Goal: Task Accomplishment & Management: Manage account settings

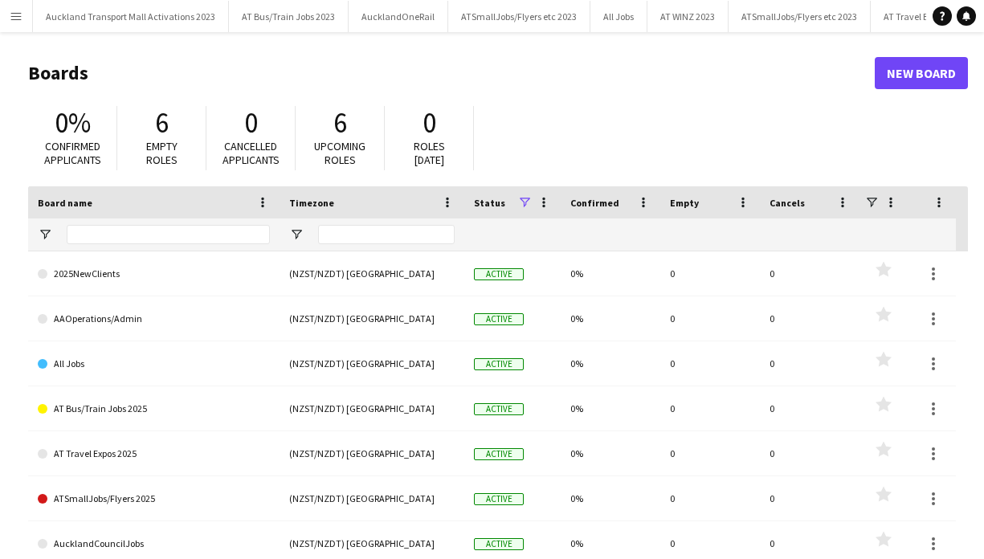
click at [18, 14] on app-icon "Menu" at bounding box center [16, 16] width 13 height 13
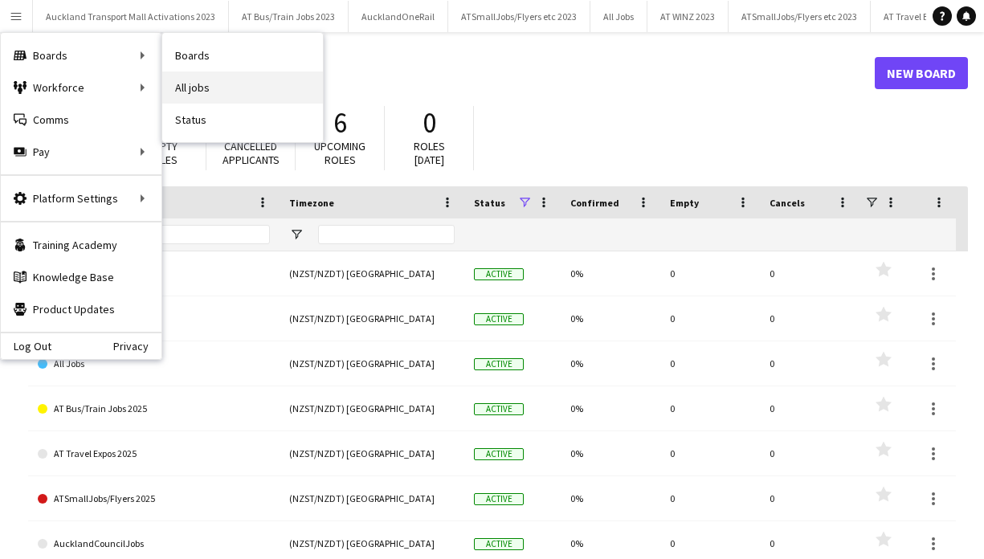
click at [199, 84] on link "All jobs" at bounding box center [242, 88] width 161 height 32
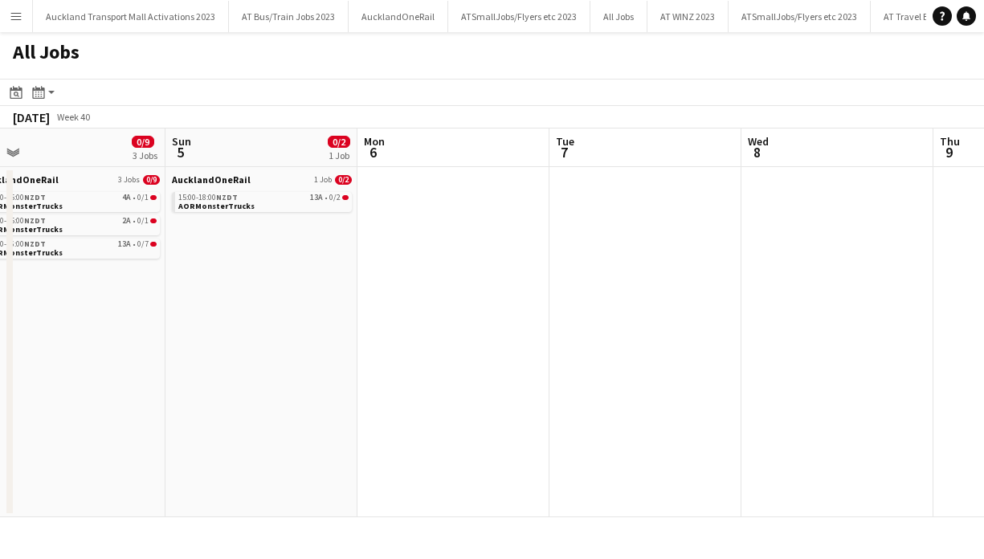
scroll to position [0, 485]
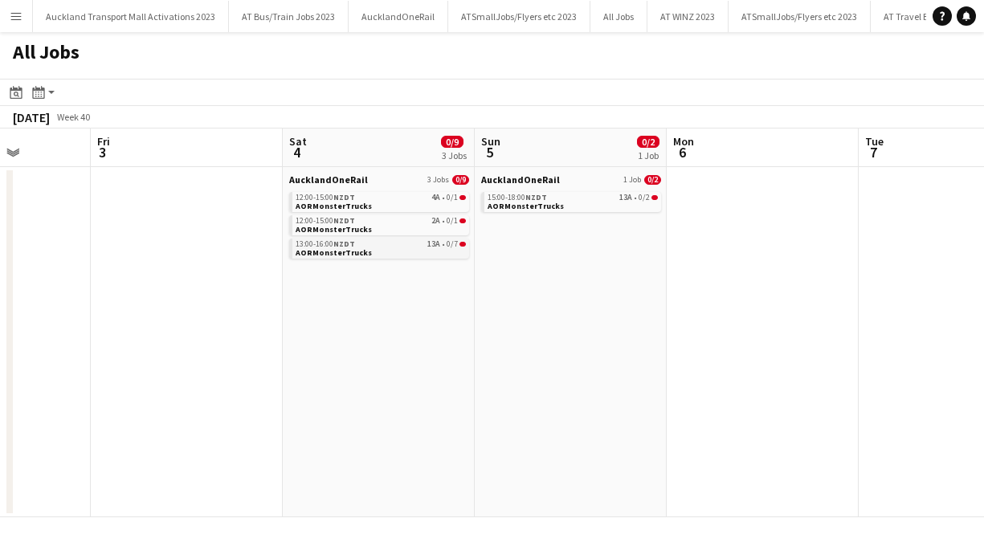
click at [395, 251] on link "13:00-16:00 NZDT 13A • 0/7 AORMonsterTrucks" at bounding box center [381, 248] width 170 height 18
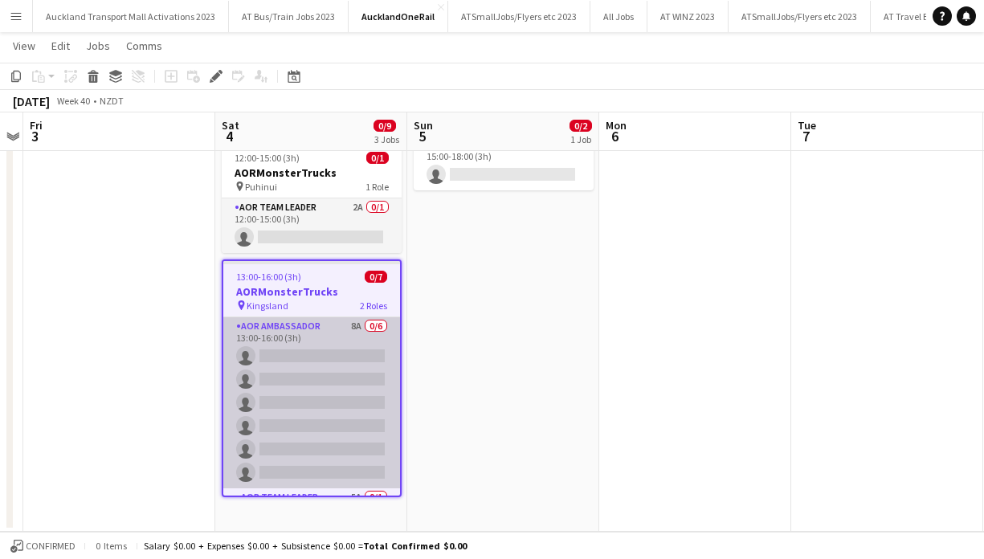
scroll to position [47, 0]
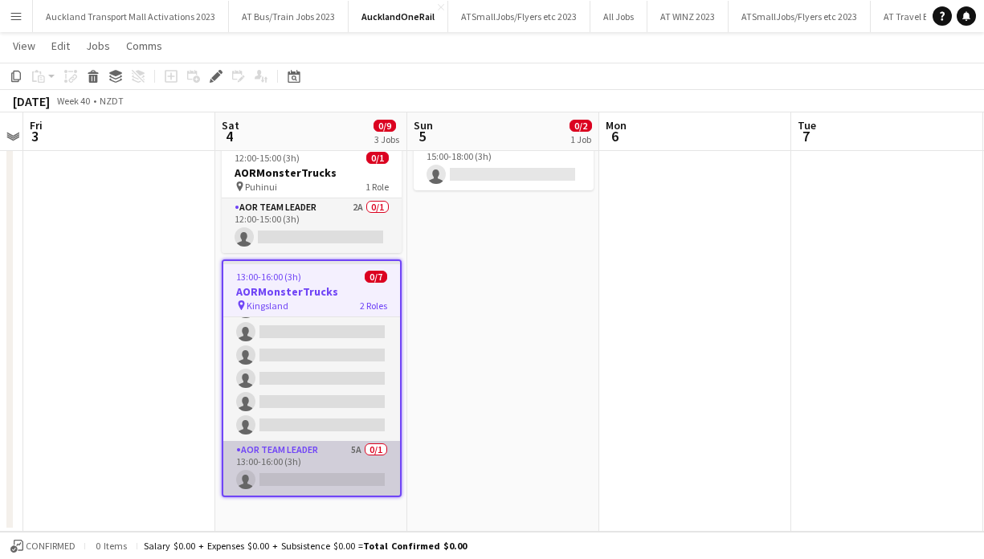
click at [310, 480] on app-card-role "AOR Team Leader 5A 0/1 13:00-16:00 (3h) single-neutral-actions" at bounding box center [311, 468] width 177 height 55
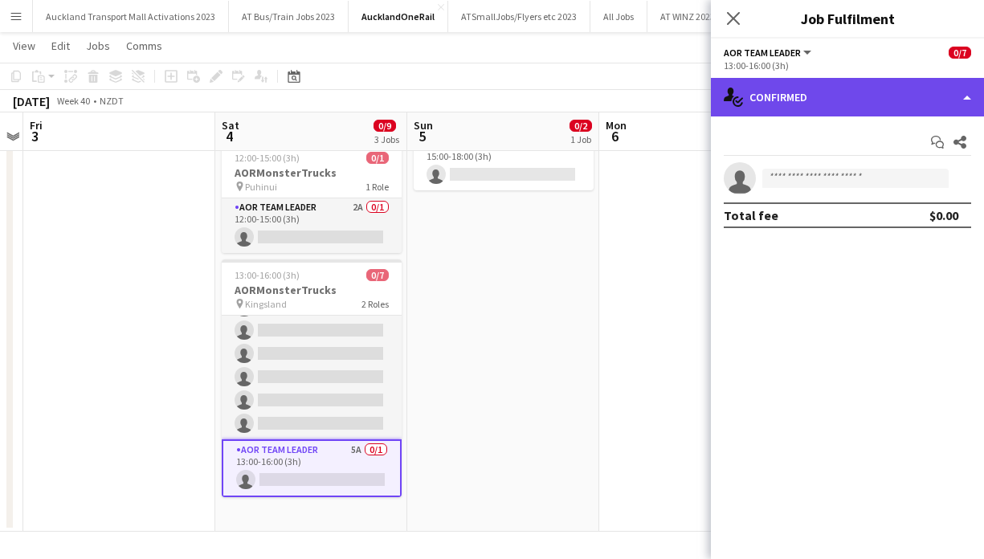
click at [867, 97] on div "single-neutral-actions-check-2 Confirmed" at bounding box center [847, 97] width 273 height 39
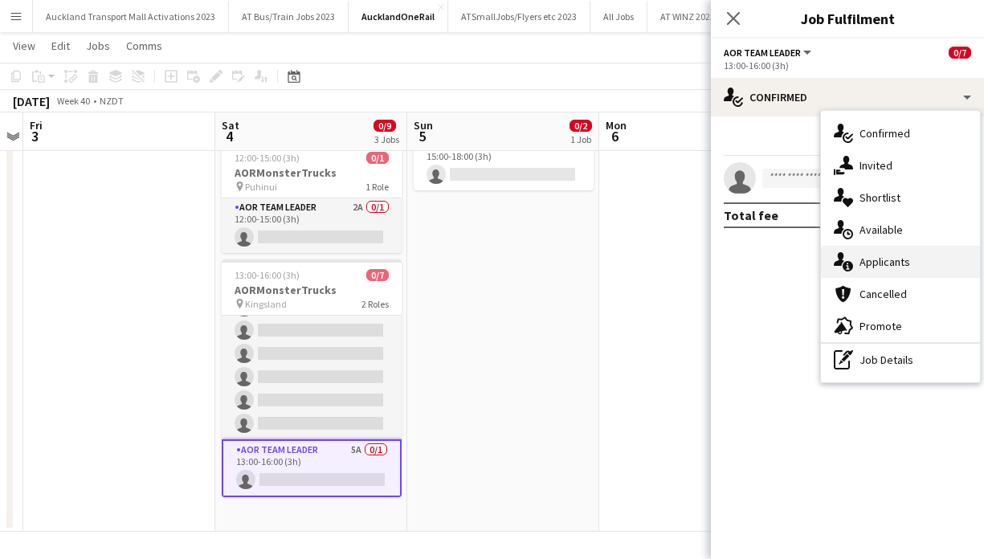
click at [864, 255] on span "Applicants" at bounding box center [885, 262] width 51 height 14
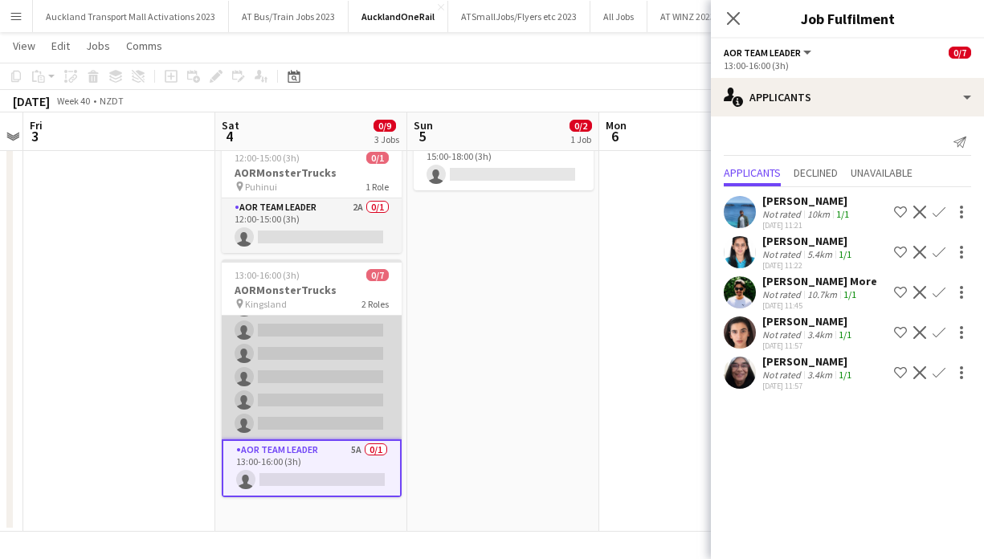
click at [321, 341] on app-card-role "AOR Ambassador 8A 0/6 13:00-16:00 (3h) single-neutral-actions single-neutral-ac…" at bounding box center [312, 353] width 180 height 171
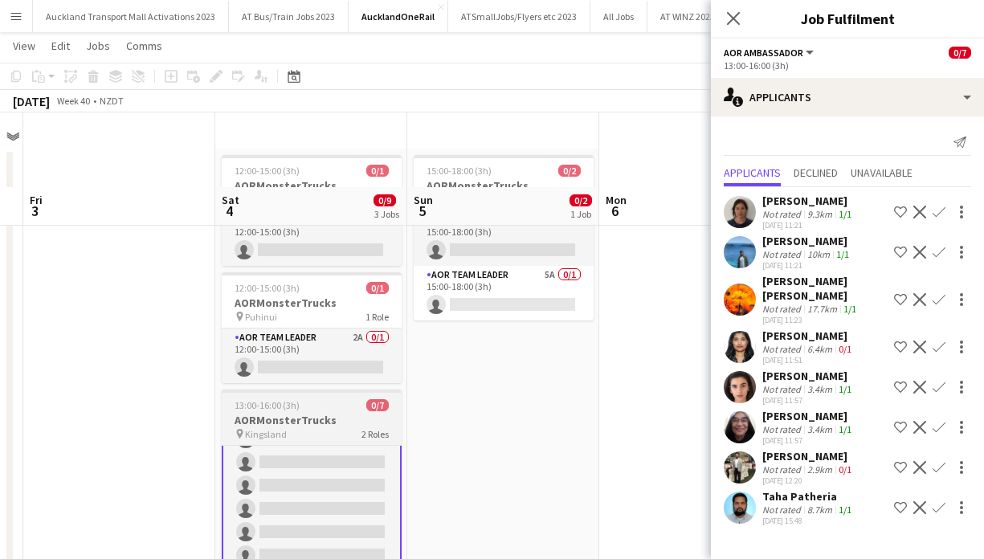
scroll to position [0, 0]
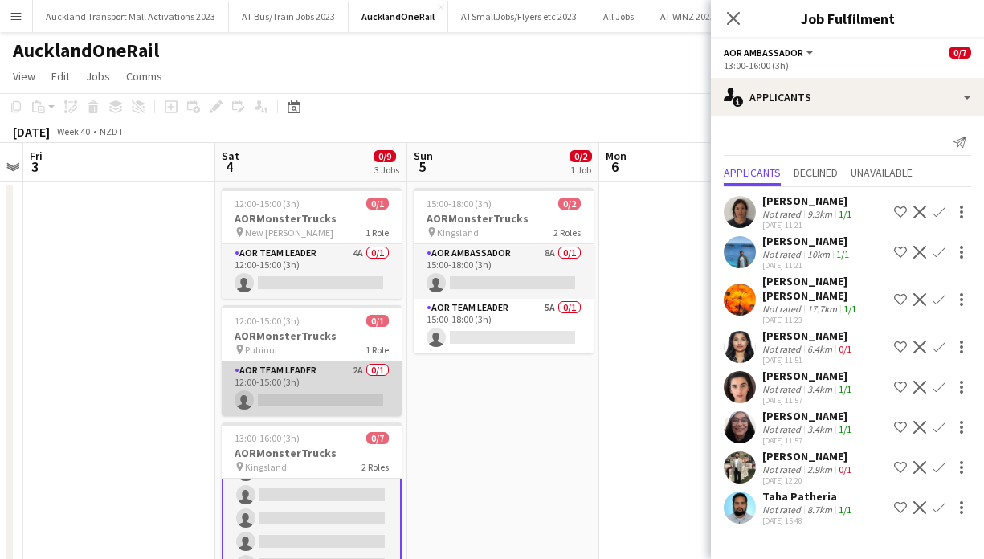
click at [305, 382] on app-card-role "AOR Team Leader 2A 0/1 12:00-15:00 (3h) single-neutral-actions" at bounding box center [312, 389] width 180 height 55
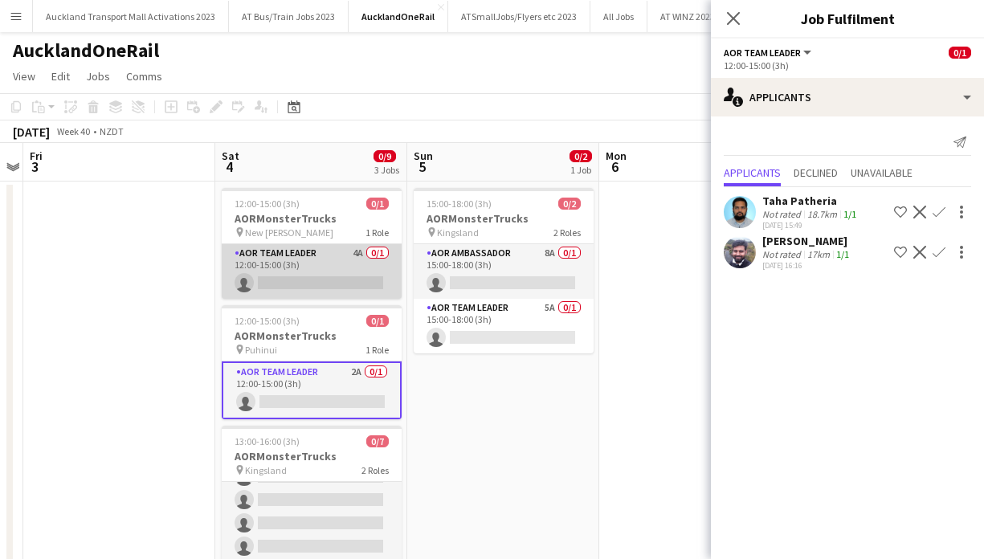
click at [316, 265] on app-card-role "AOR Team Leader 4A 0/1 12:00-15:00 (3h) single-neutral-actions" at bounding box center [312, 271] width 180 height 55
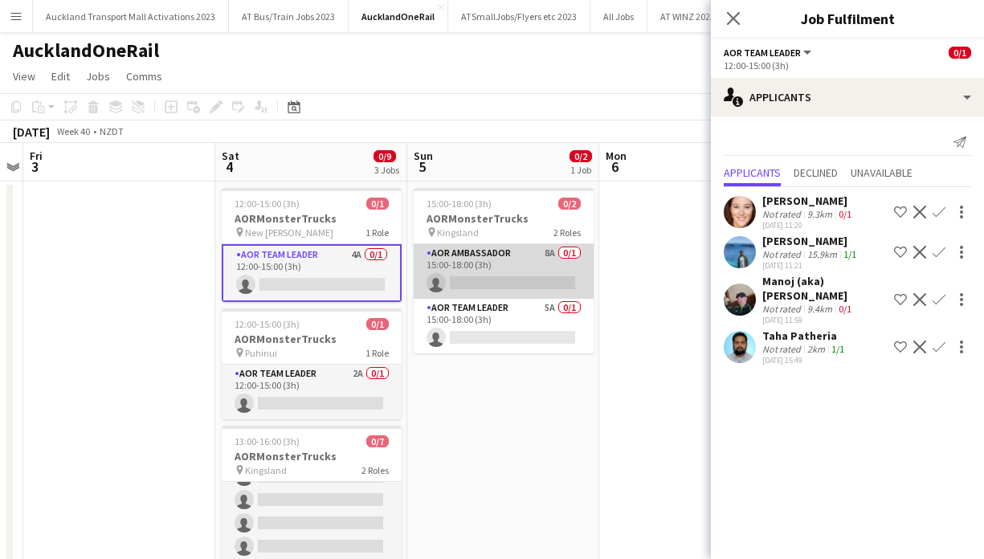
click at [502, 270] on app-card-role "AOR Ambassador 8A 0/1 15:00-18:00 (3h) single-neutral-actions" at bounding box center [504, 271] width 180 height 55
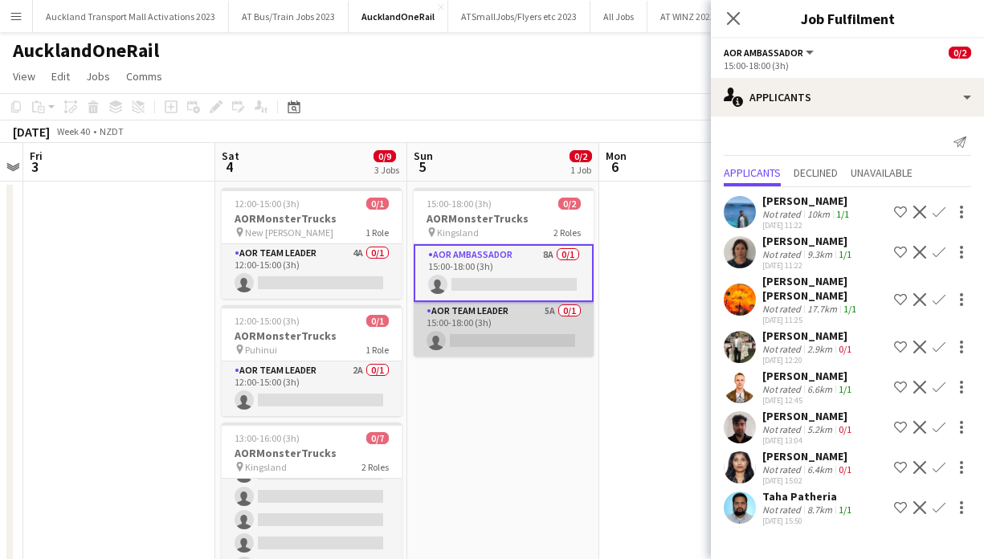
click at [492, 341] on app-card-role "AOR Team Leader 5A 0/1 15:00-18:00 (3h) single-neutral-actions" at bounding box center [504, 329] width 180 height 55
